Goal: Information Seeking & Learning: Learn about a topic

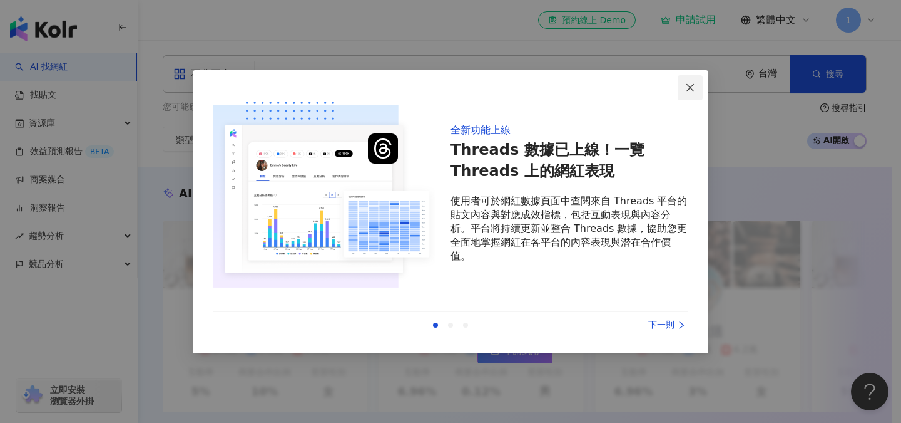
click at [690, 85] on icon "close" at bounding box center [690, 88] width 10 height 10
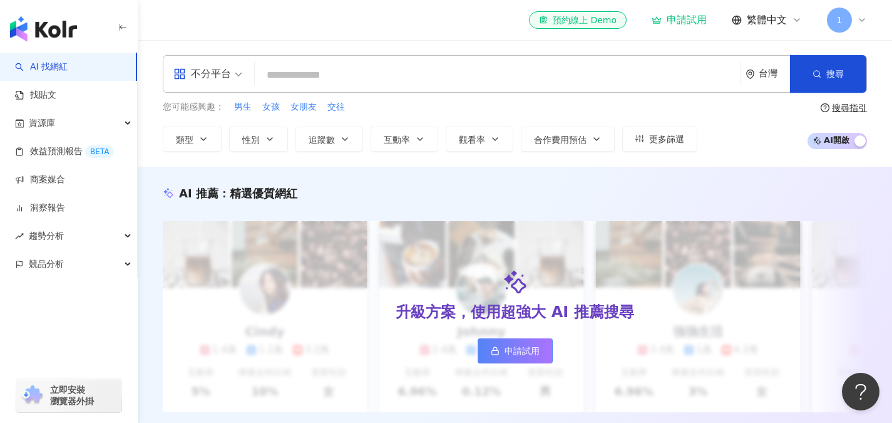
click at [349, 82] on input "search" at bounding box center [497, 75] width 475 height 24
click at [221, 62] on input "search" at bounding box center [207, 66] width 69 height 20
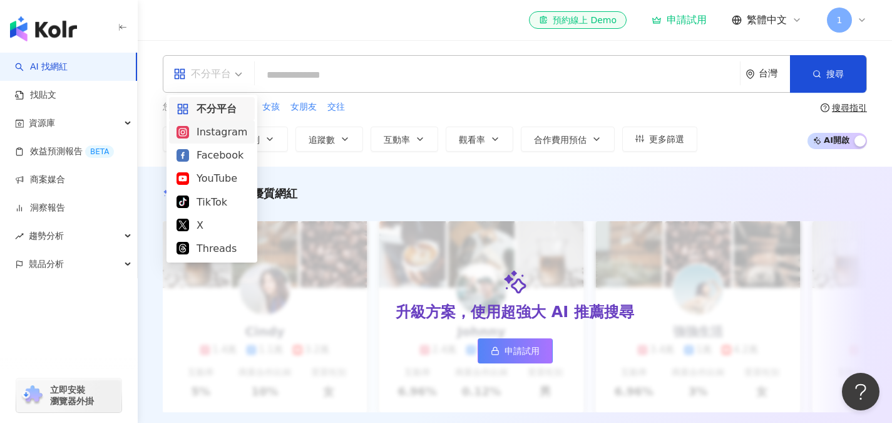
click at [220, 135] on div "Instagram" at bounding box center [212, 132] width 71 height 16
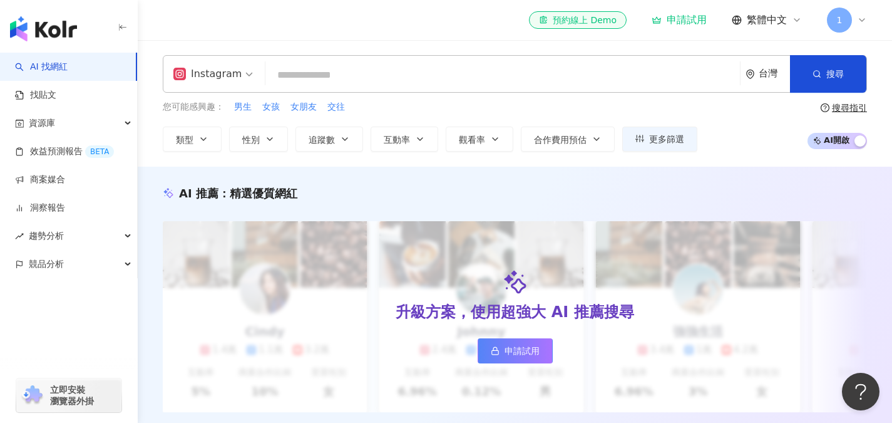
click at [312, 80] on input "search" at bounding box center [502, 75] width 464 height 24
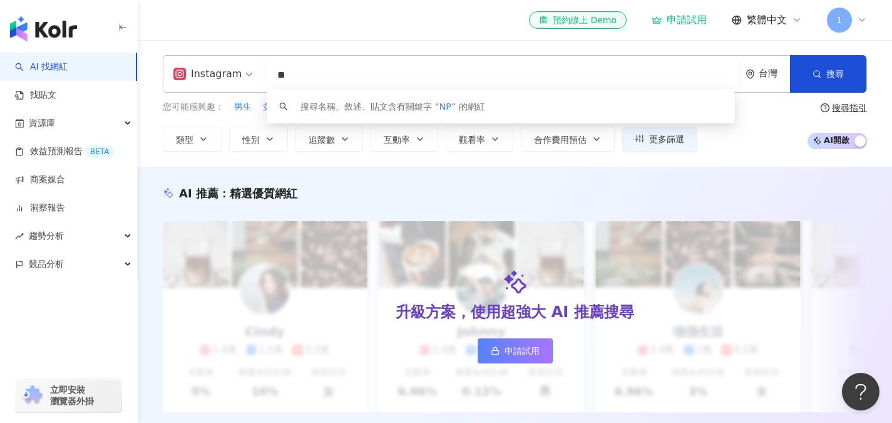
type input "*"
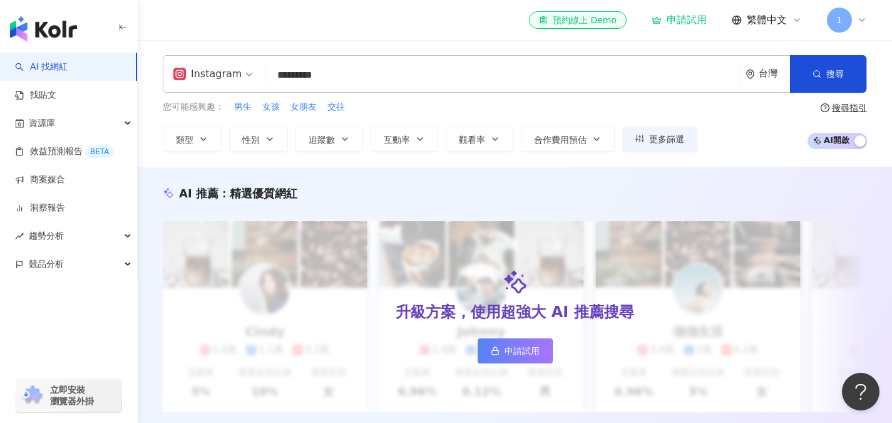
type input "**********"
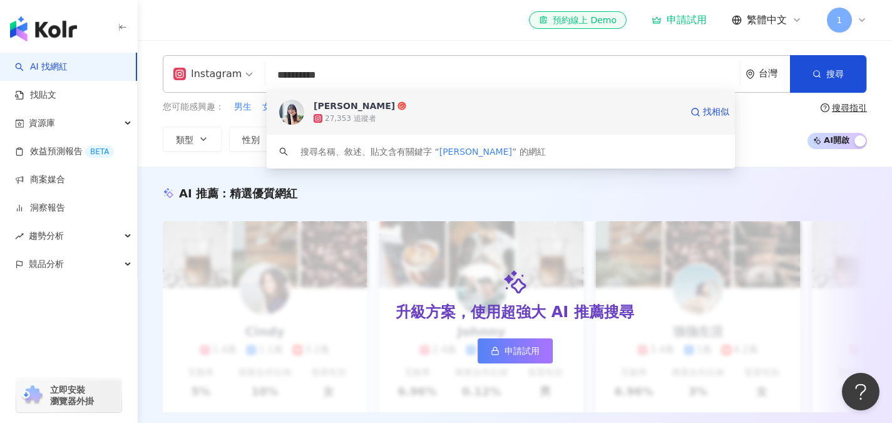
click at [426, 113] on div "27,353 追蹤者" at bounding box center [497, 118] width 367 height 13
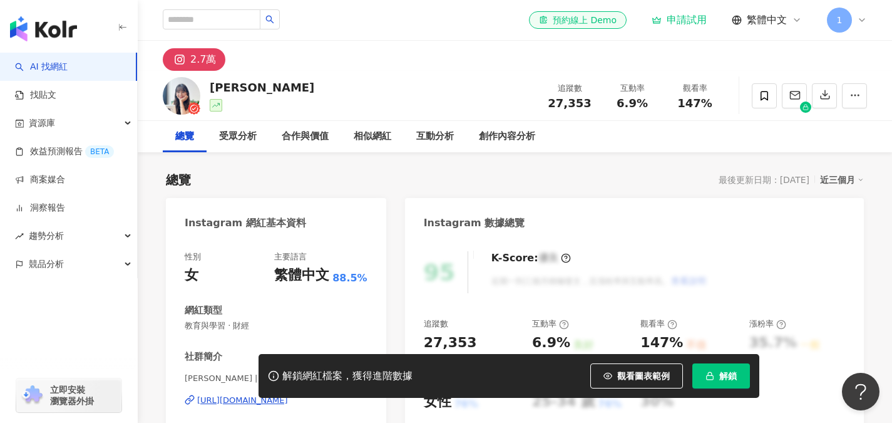
scroll to position [125, 0]
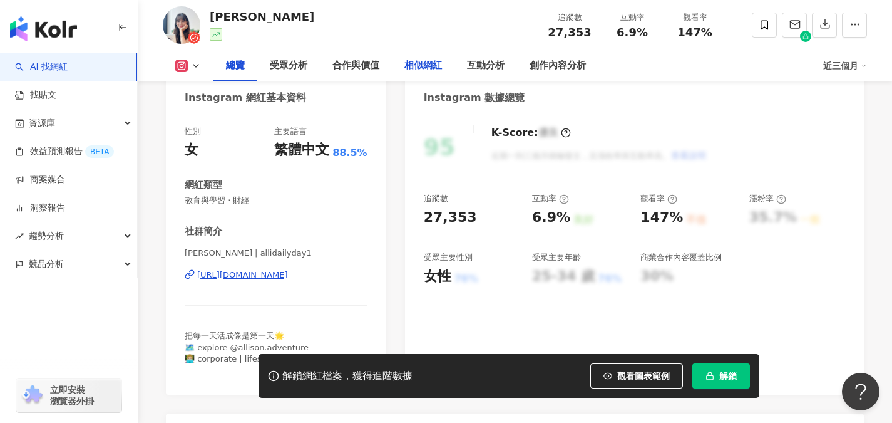
click at [414, 75] on div "相似網紅" at bounding box center [423, 65] width 63 height 31
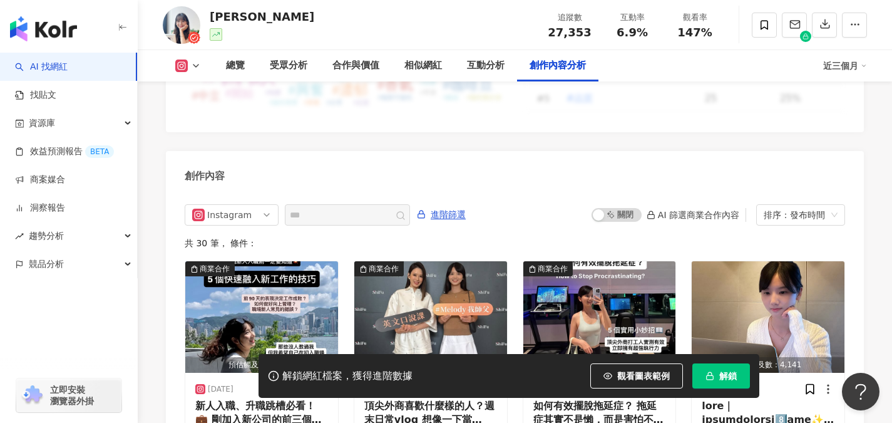
scroll to position [3724, 0]
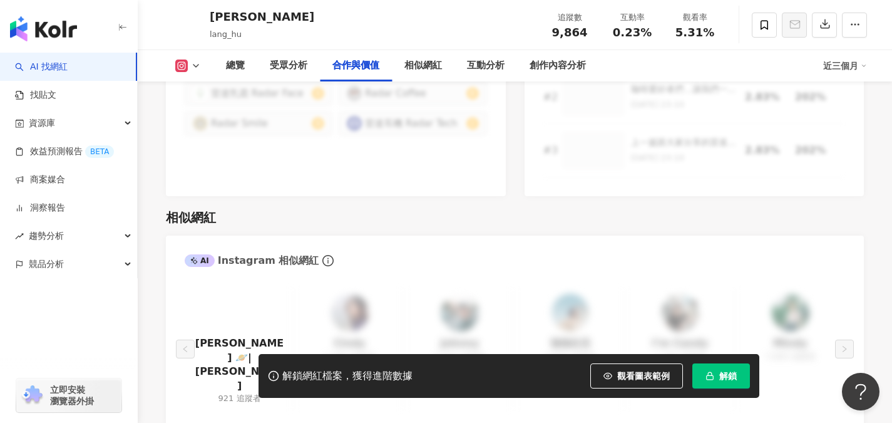
scroll to position [2003, 0]
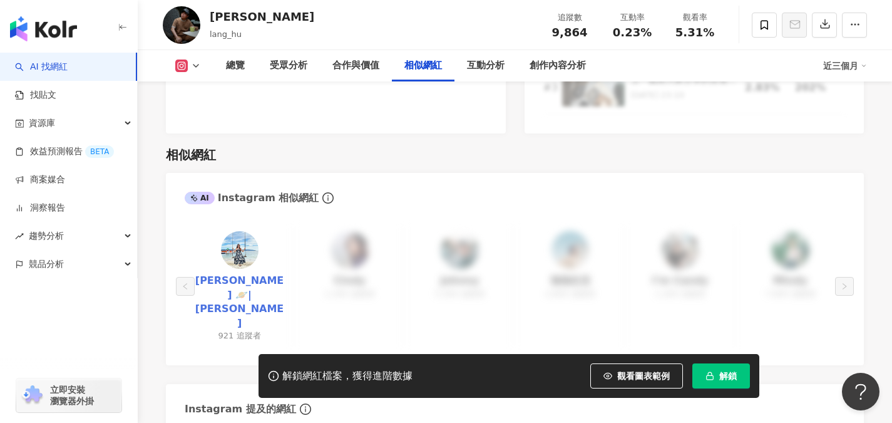
click at [237, 274] on link "Maggie Tsai 🪐|Maggie Tsai" at bounding box center [240, 302] width 90 height 56
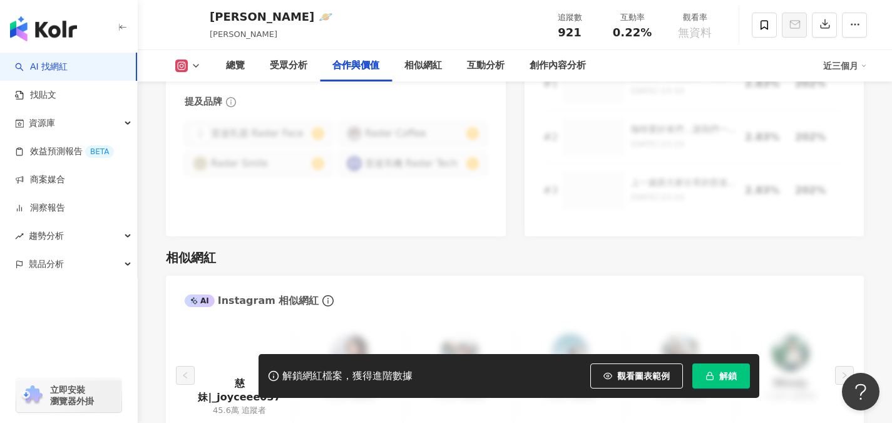
scroll to position [1940, 0]
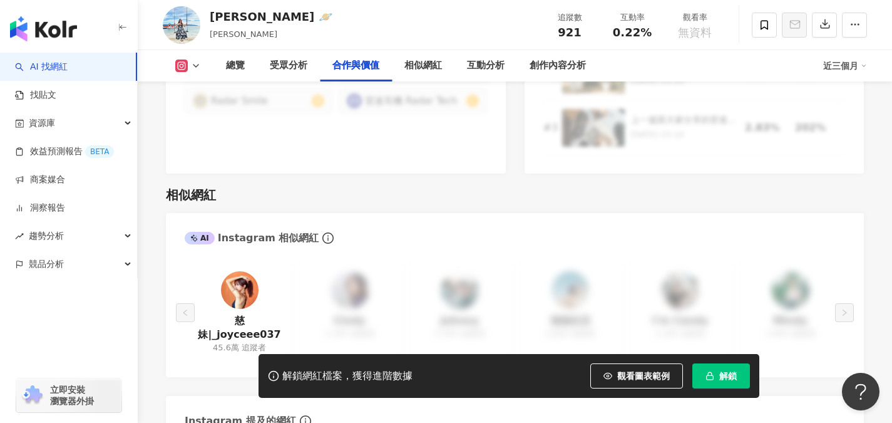
click at [230, 284] on img at bounding box center [240, 290] width 38 height 38
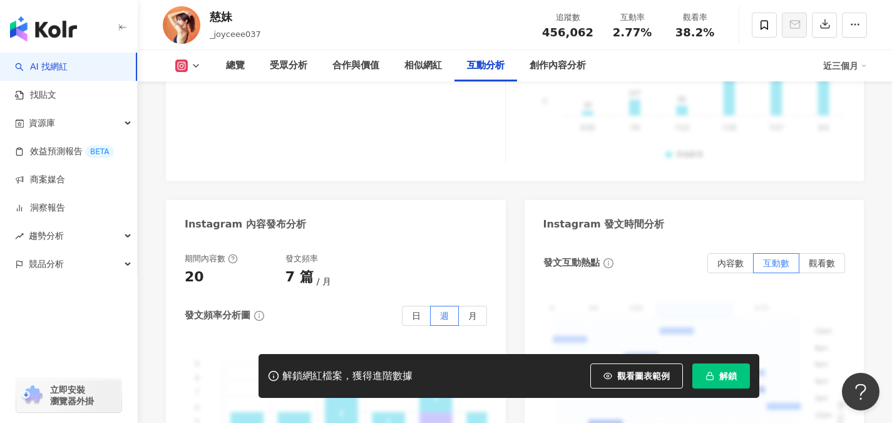
scroll to position [3318, 0]
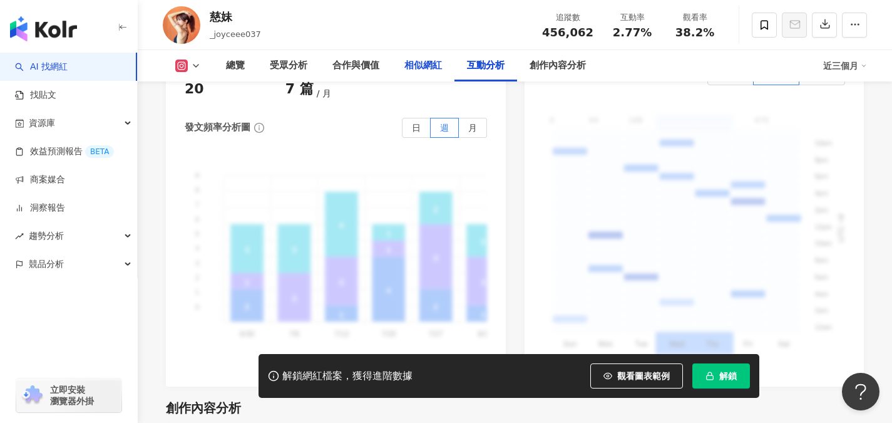
click at [429, 59] on div "相似網紅" at bounding box center [423, 65] width 38 height 15
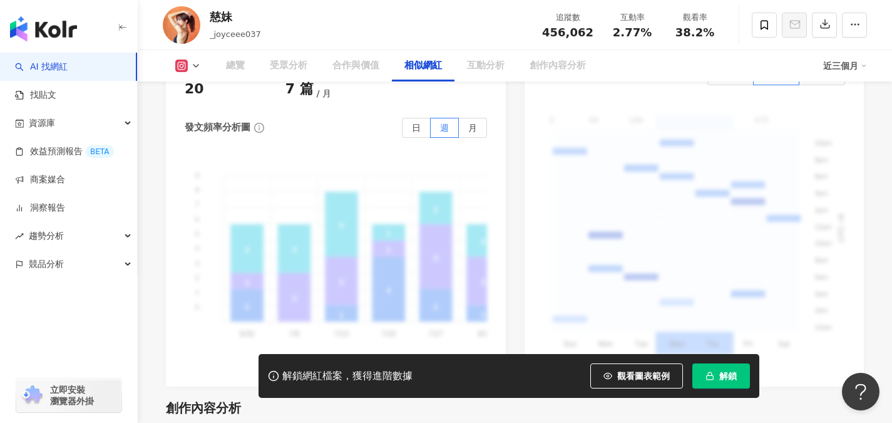
scroll to position [2048, 0]
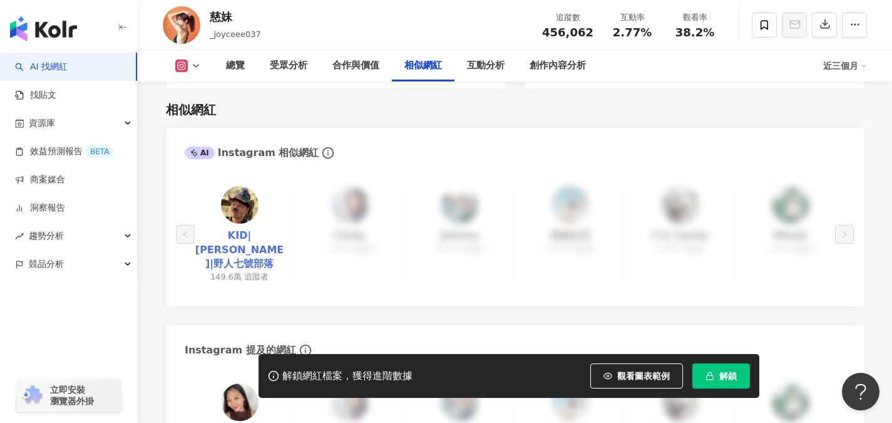
click at [247, 228] on link "KID|林柏昇|野人七號部落" at bounding box center [240, 249] width 90 height 42
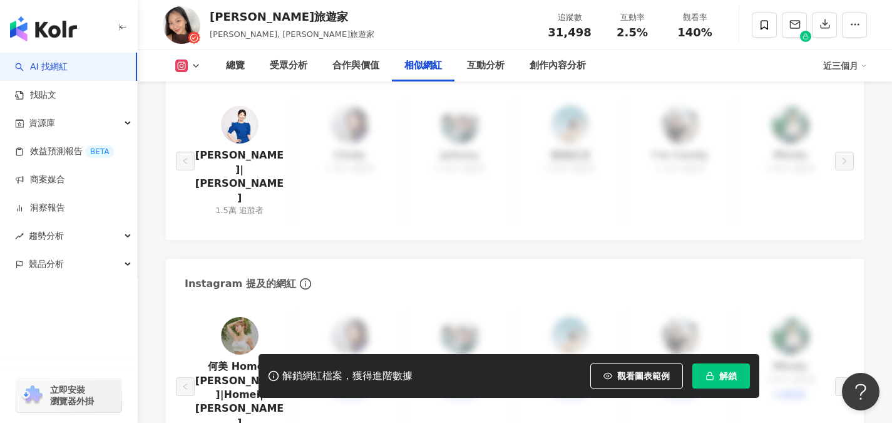
scroll to position [2253, 0]
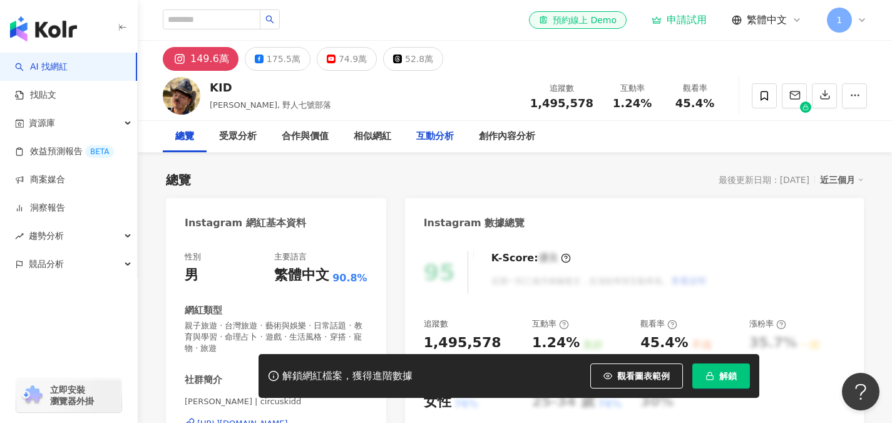
scroll to position [125, 0]
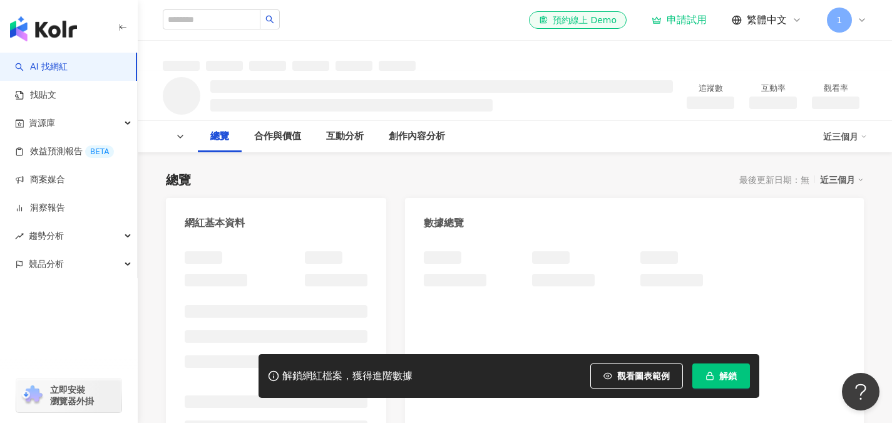
scroll to position [250, 0]
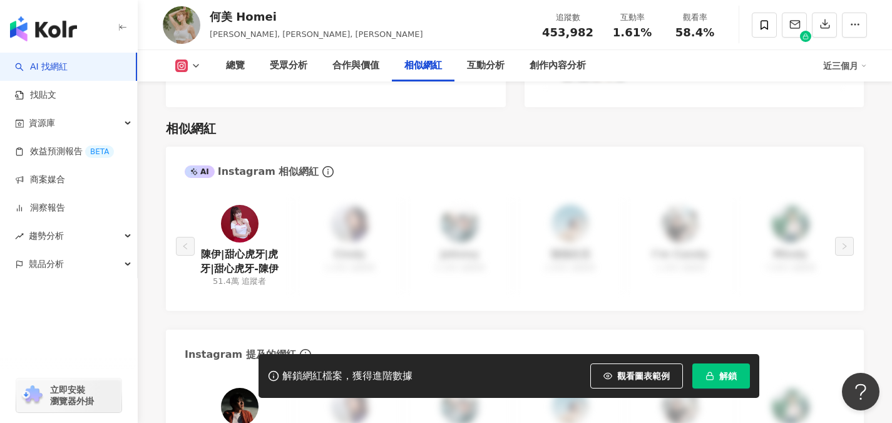
scroll to position [2191, 0]
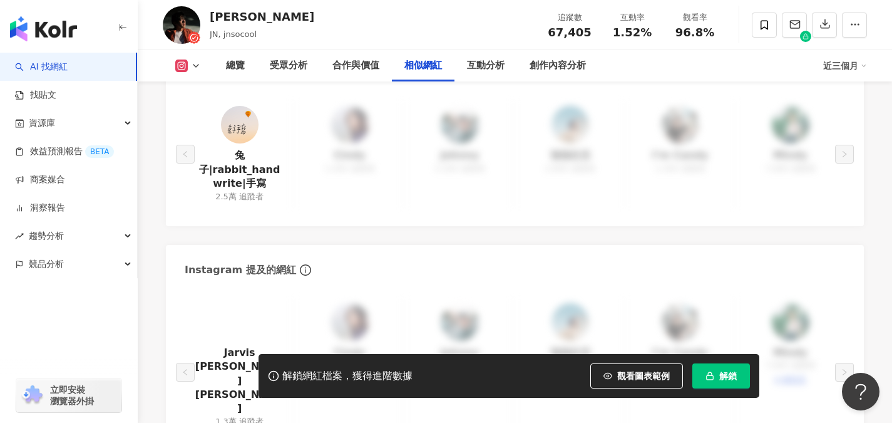
scroll to position [2066, 0]
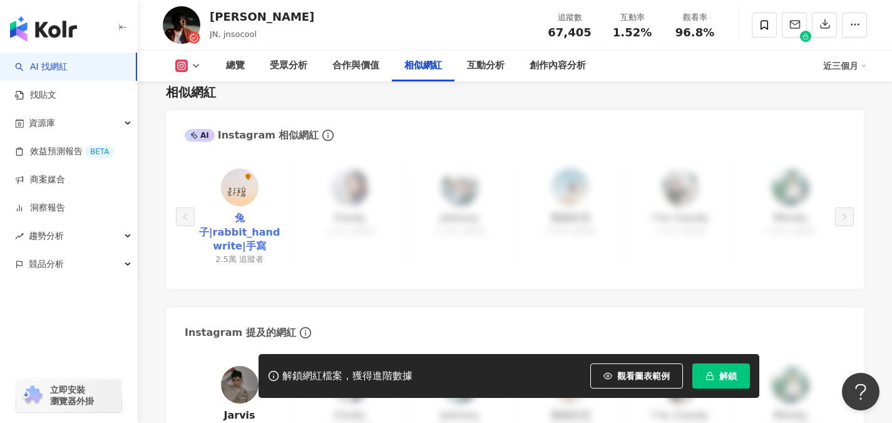
click at [272, 212] on link "兔子|rabbit_handwrite|手寫" at bounding box center [240, 232] width 90 height 42
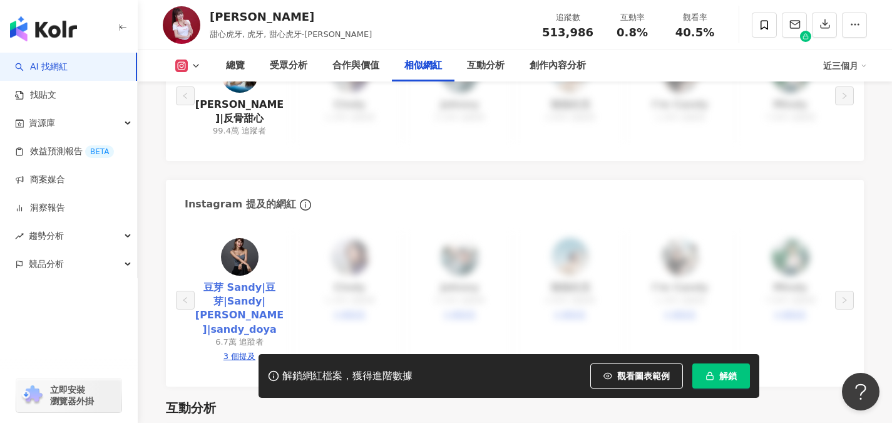
scroll to position [2316, 0]
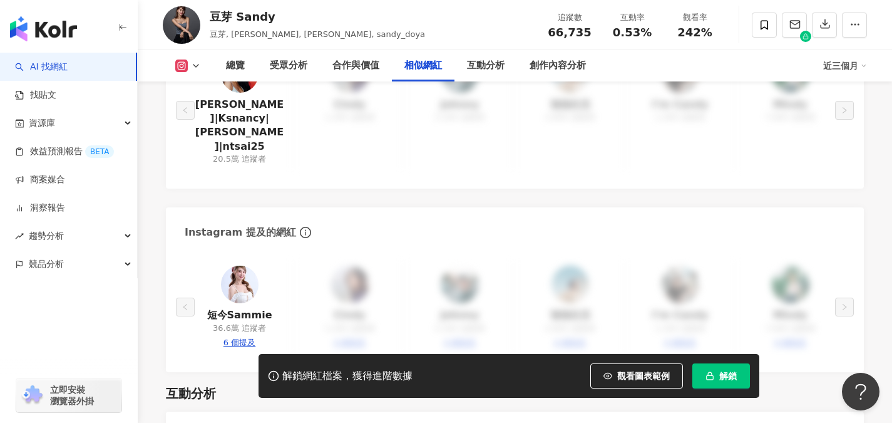
scroll to position [2253, 0]
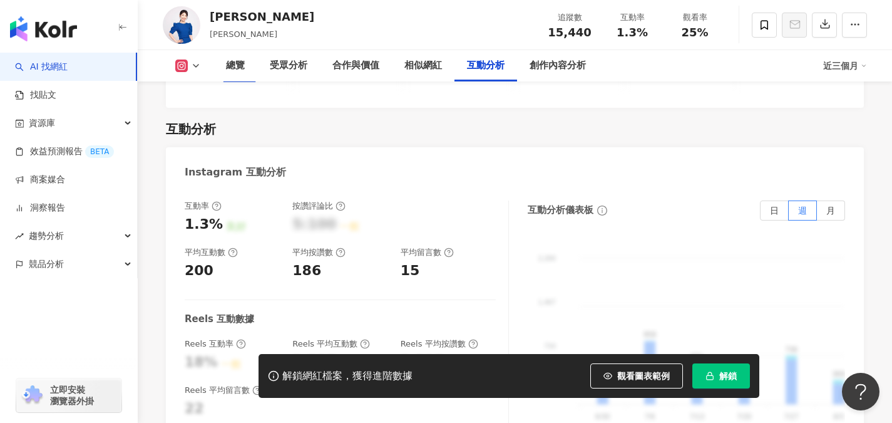
scroll to position [2191, 0]
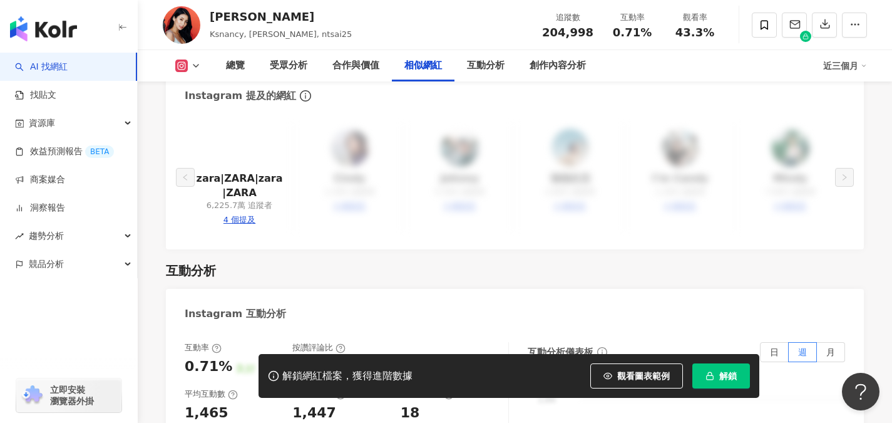
scroll to position [2128, 0]
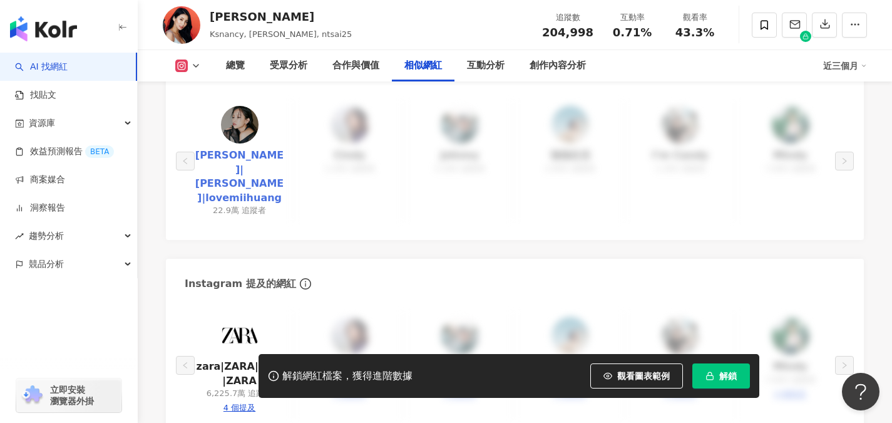
click at [254, 148] on link "[PERSON_NAME]|[PERSON_NAME]|lovemiihuang" at bounding box center [240, 176] width 90 height 56
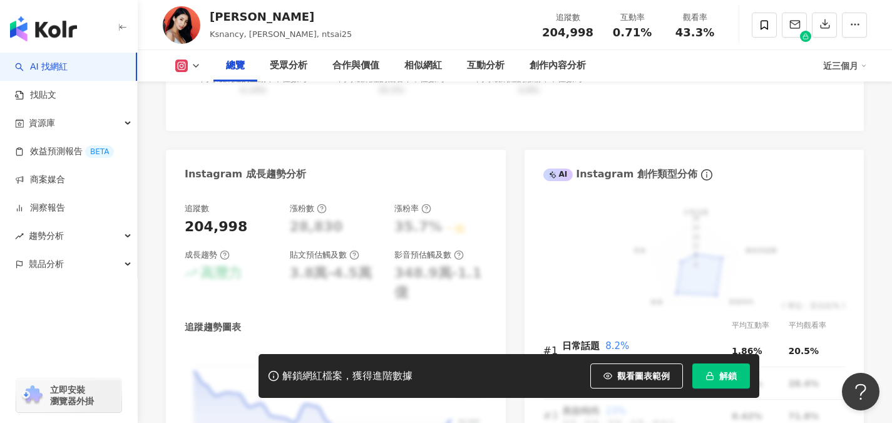
scroll to position [313, 0]
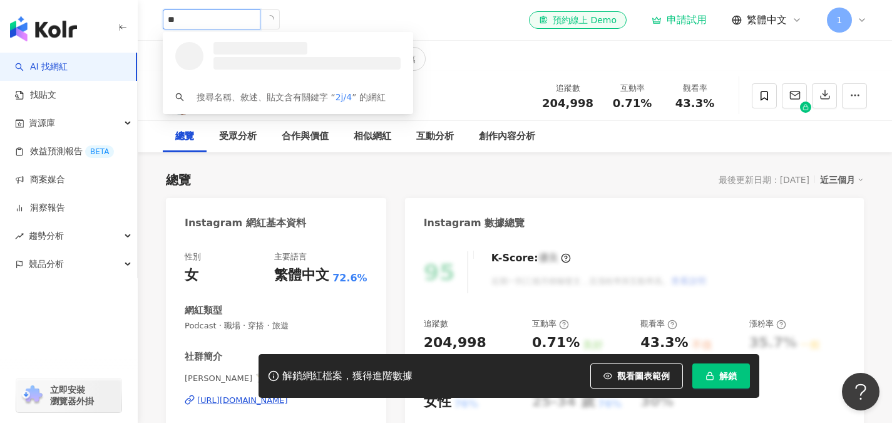
type input "*"
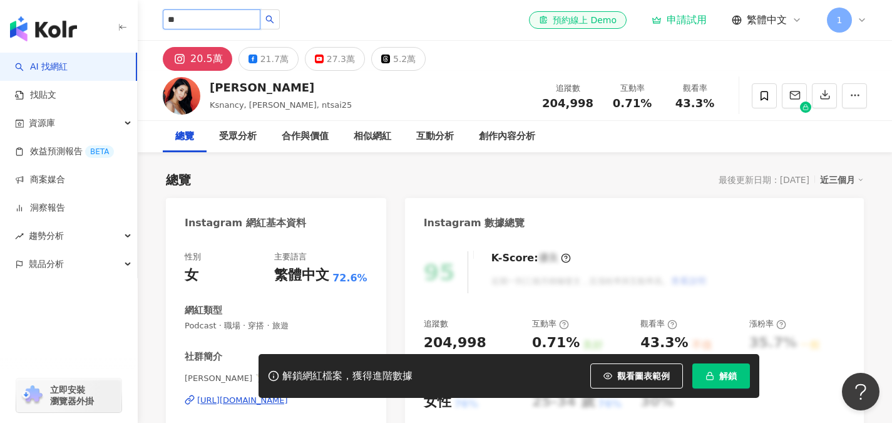
type input "*"
type input "**"
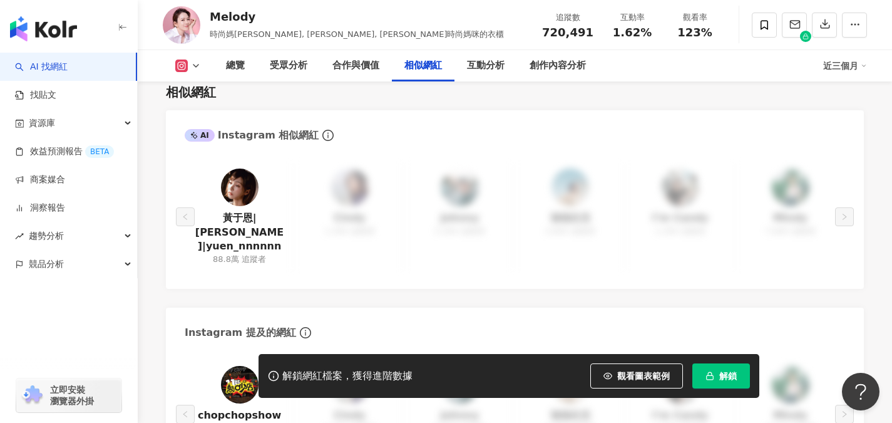
scroll to position [2128, 0]
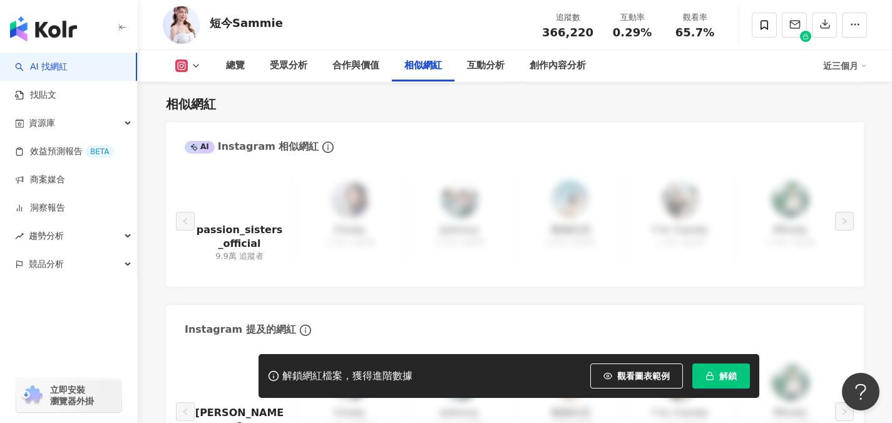
scroll to position [2253, 0]
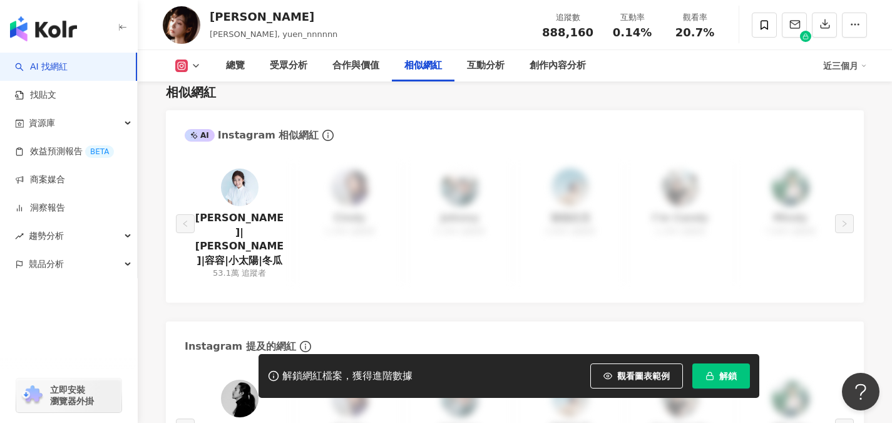
scroll to position [2504, 0]
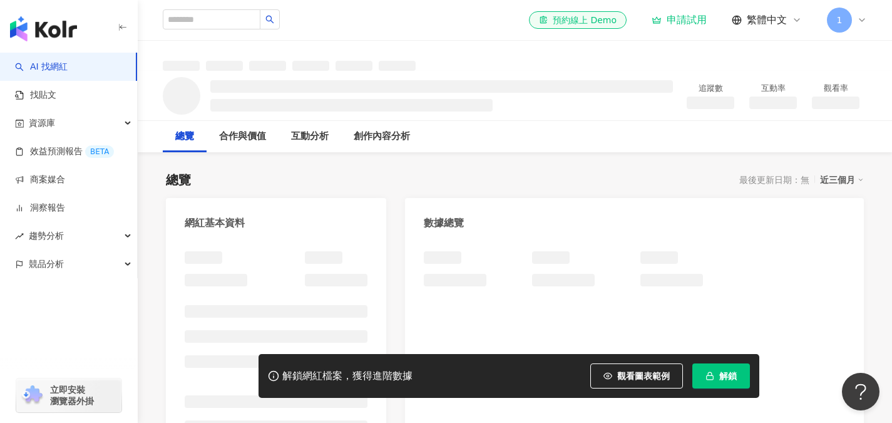
scroll to position [63, 0]
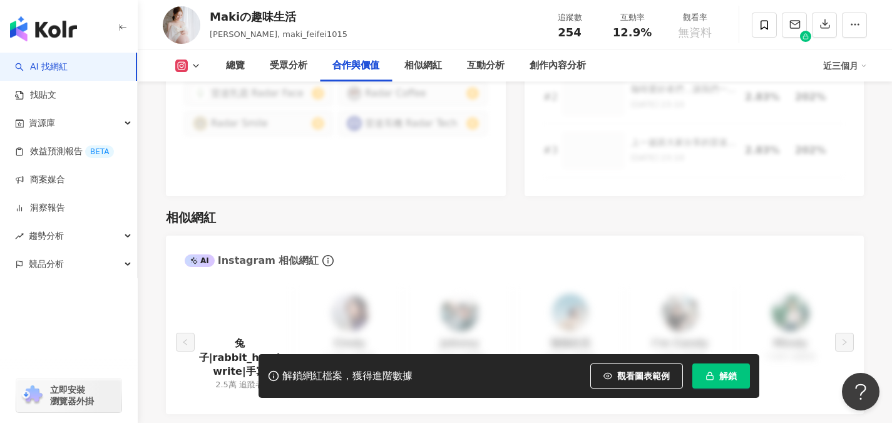
scroll to position [1753, 0]
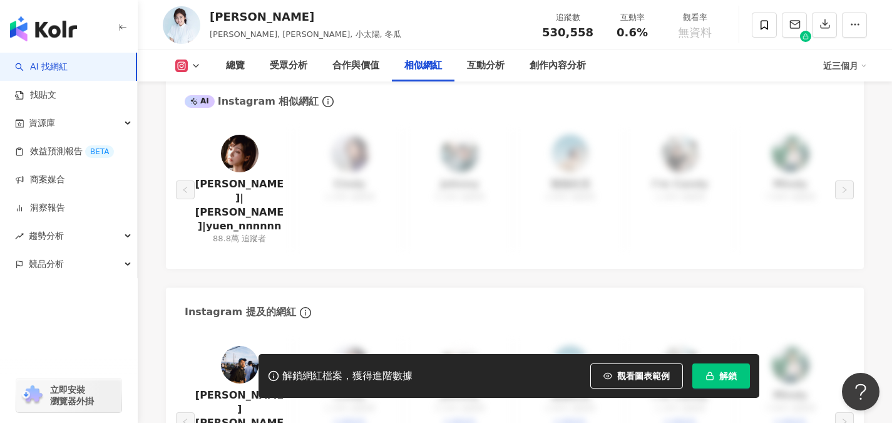
scroll to position [2191, 0]
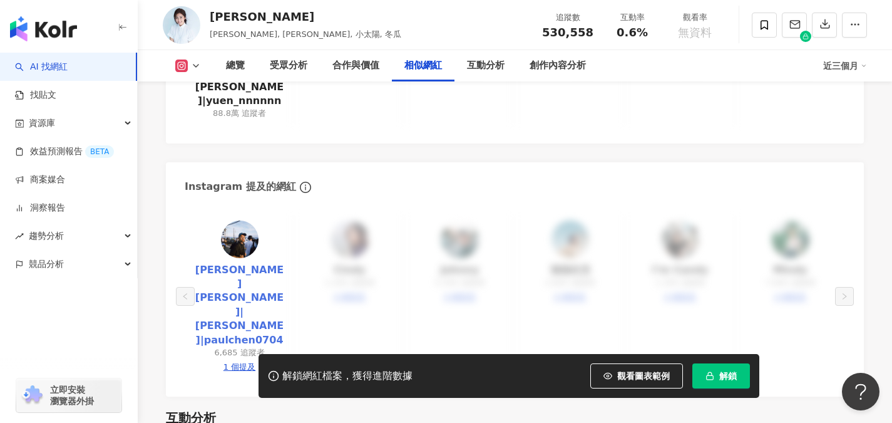
click at [267, 263] on link "Paul Chen|陳鉢|paulchen0704" at bounding box center [240, 305] width 90 height 84
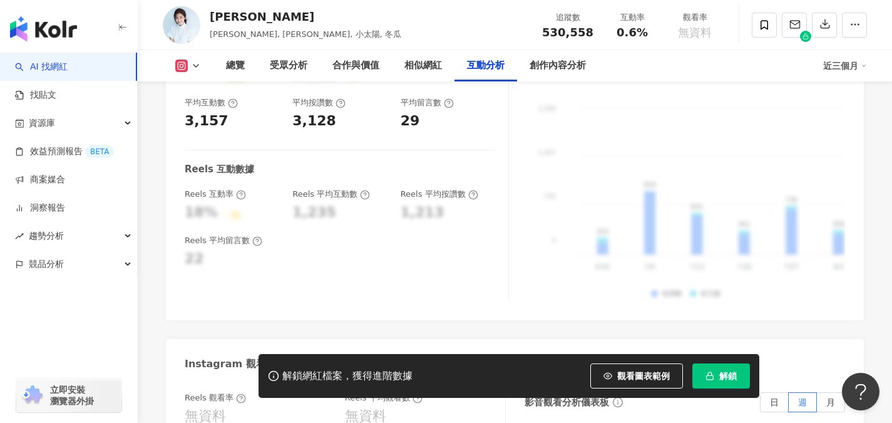
scroll to position [2817, 0]
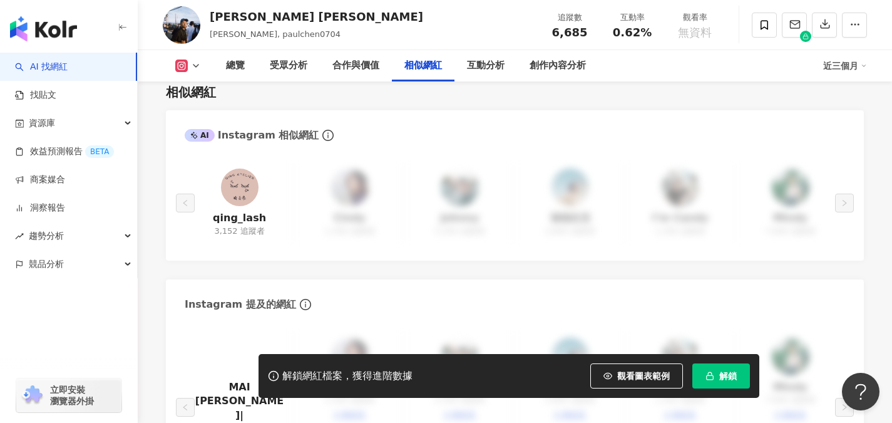
scroll to position [2191, 0]
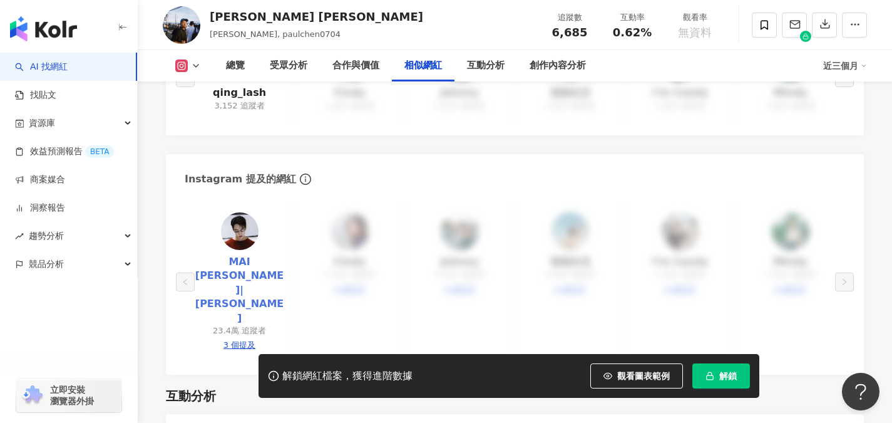
click at [219, 258] on link "MAI 孫麥傑|maichiehsun" at bounding box center [240, 290] width 90 height 70
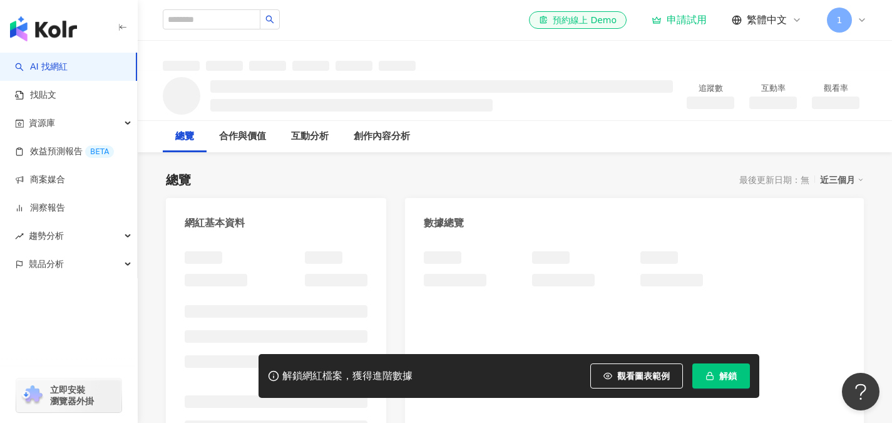
scroll to position [125, 0]
